Goal: Communication & Community: Answer question/provide support

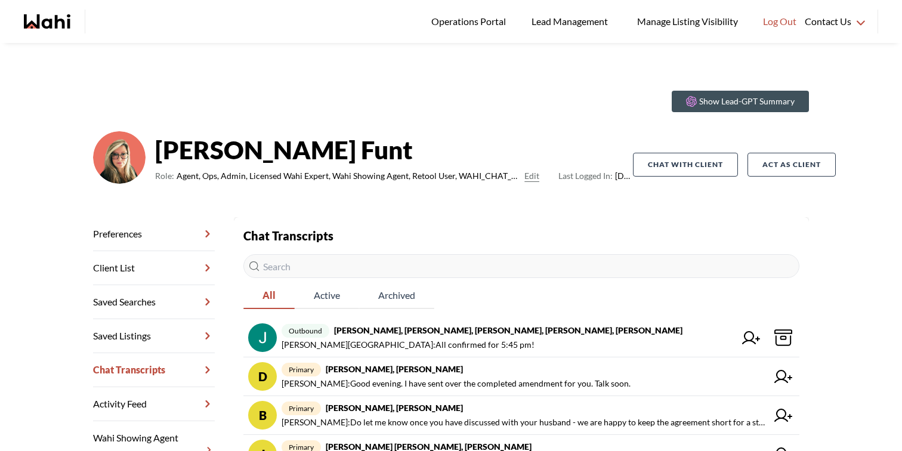
scroll to position [114, 0]
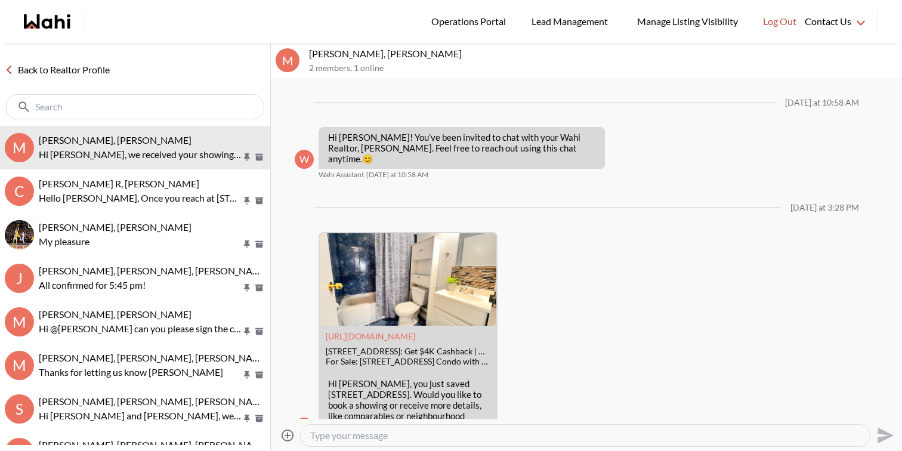
scroll to position [101, 0]
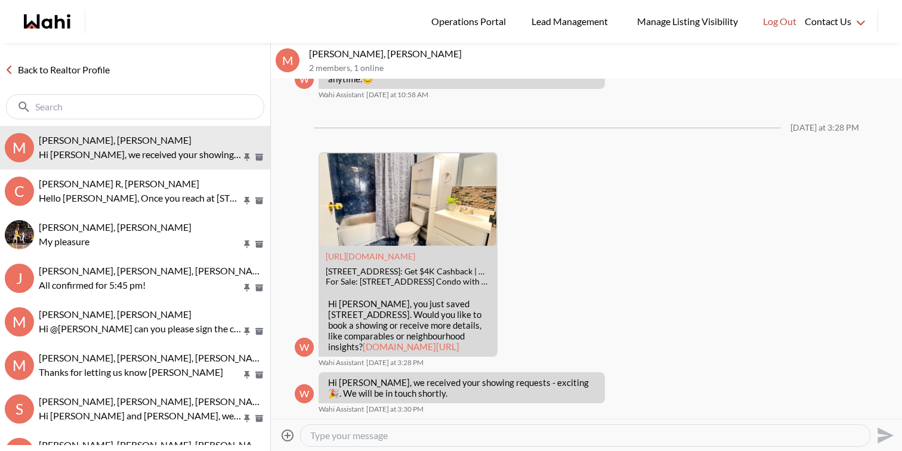
click at [392, 435] on textarea "Type your message" at bounding box center [585, 435] width 550 height 12
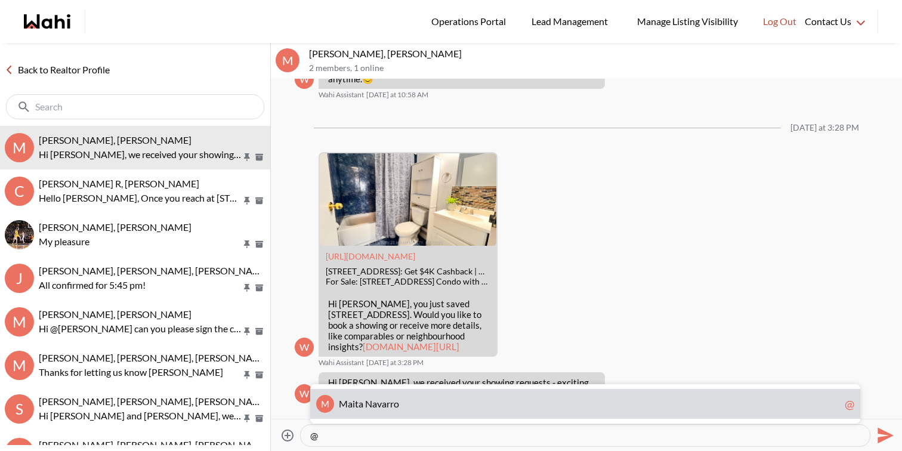
click at [395, 408] on span "o" at bounding box center [396, 403] width 5 height 11
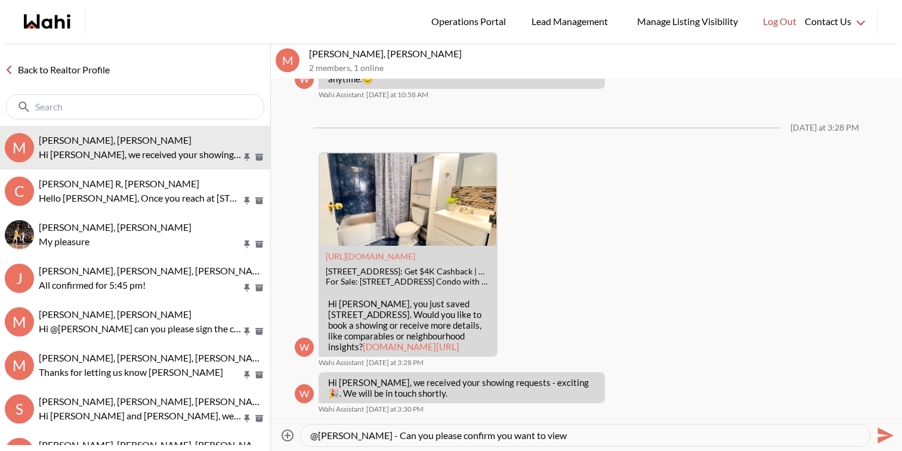
paste textarea "100 Mornelle Crt #1034, Toronto, Ontario M1E 4X2."
type textarea "@Maita Navarro - Can you please confirm you want to view 100 Mornelle Crt #1034…"
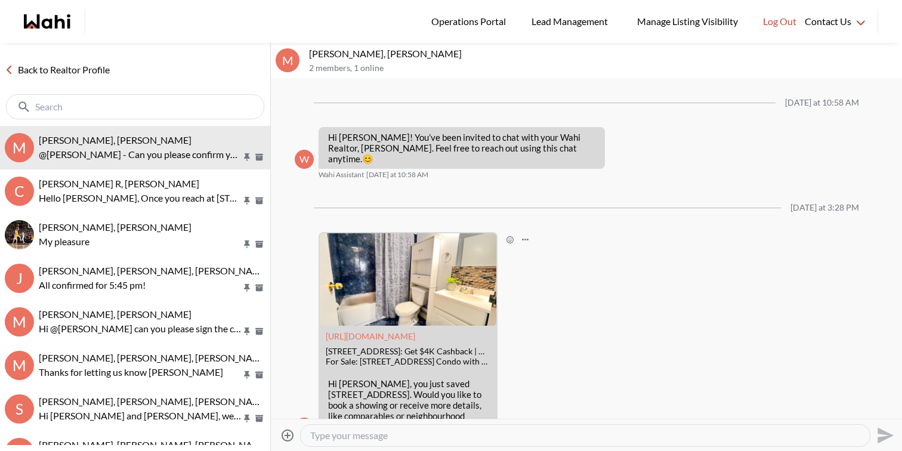
scroll to position [158, 0]
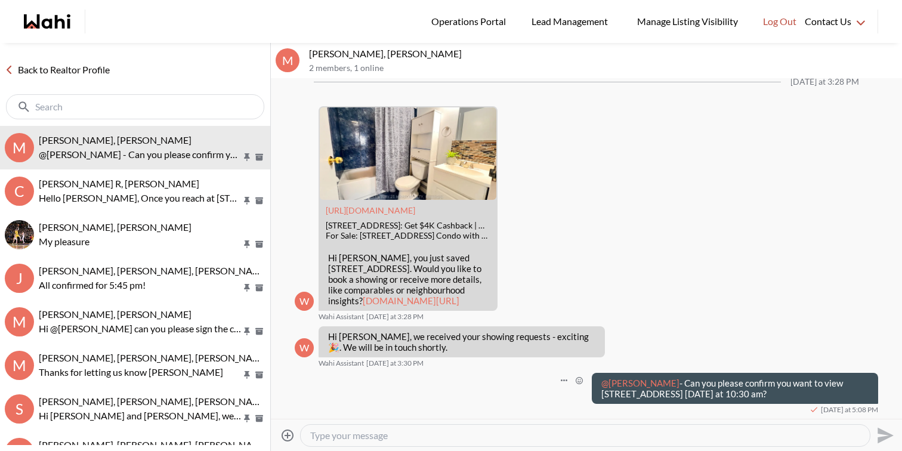
drag, startPoint x: 620, startPoint y: 395, endPoint x: 595, endPoint y: 363, distance: 41.2
click at [595, 373] on div "@Maita Navarro - Can you please confirm you want to view 100 Mornelle Crt #1034…" at bounding box center [735, 388] width 286 height 31
copy p "@Maita Navarro - Can you please confirm you want to view 100 Mornelle Crt #1034…"
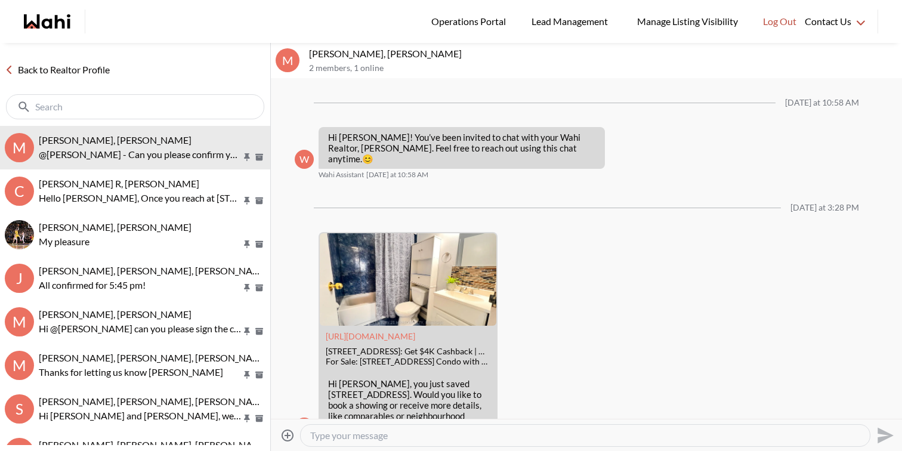
scroll to position [158, 0]
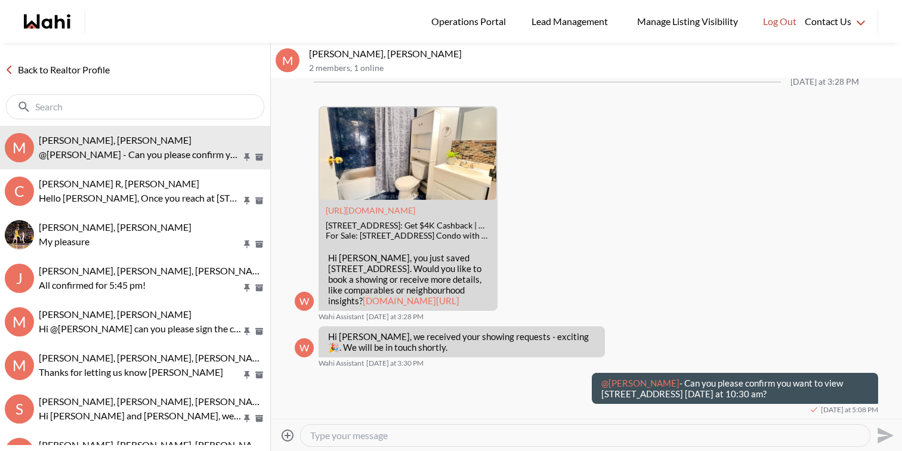
click at [540, 432] on textarea "Type your message" at bounding box center [585, 435] width 550 height 12
type textarea "Kindly confirm here so we can go ahead and schedule it for you. Thx"
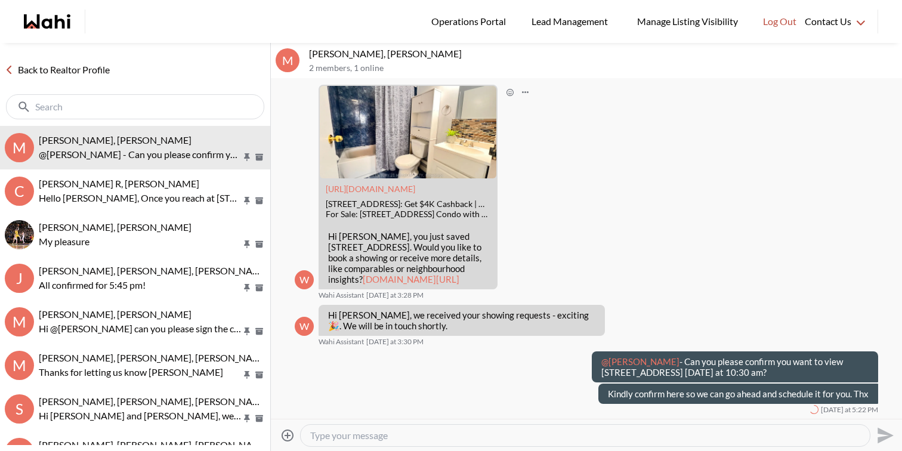
scroll to position [179, 0]
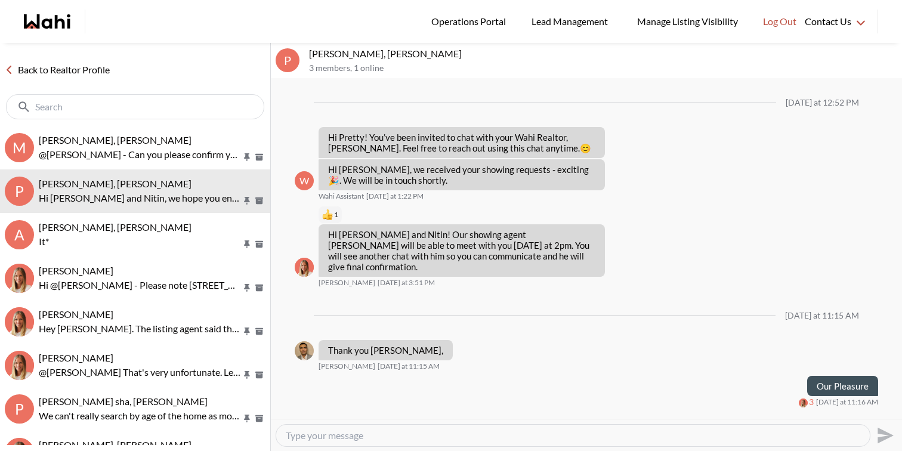
scroll to position [88, 0]
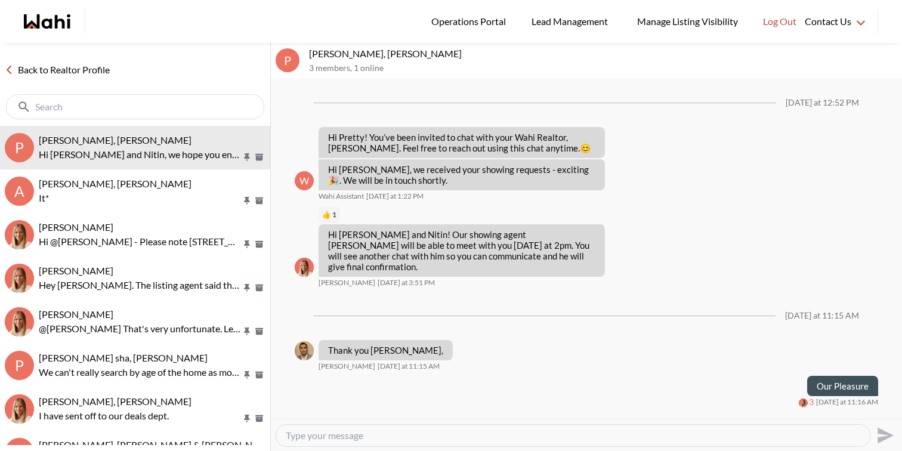
scroll to position [88, 0]
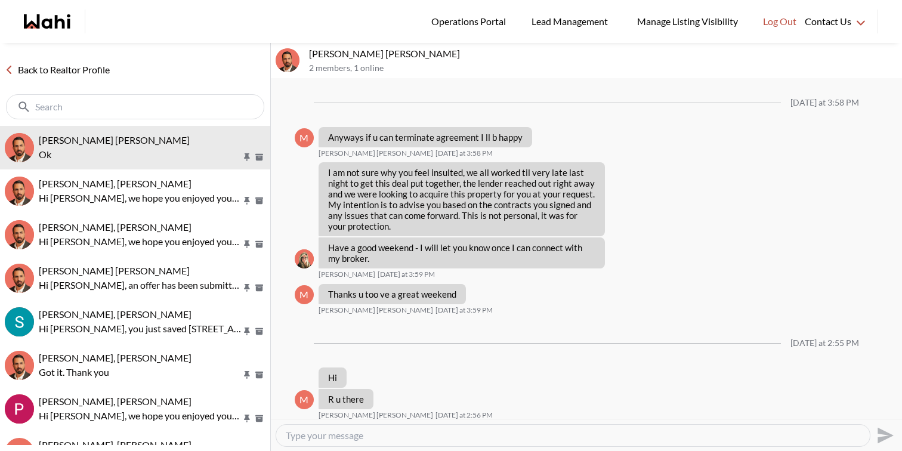
scroll to position [843, 0]
